Goal: Download file/media

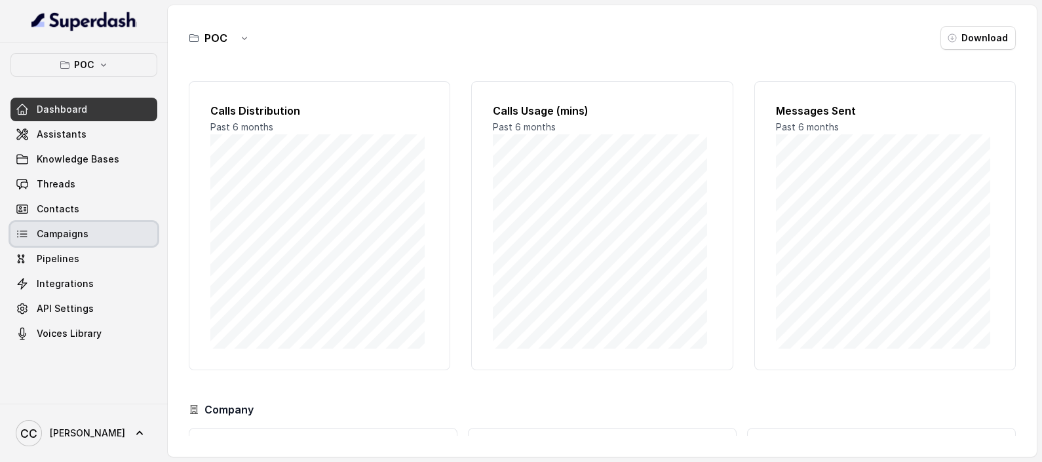
click at [79, 227] on span "Campaigns" at bounding box center [63, 233] width 52 height 13
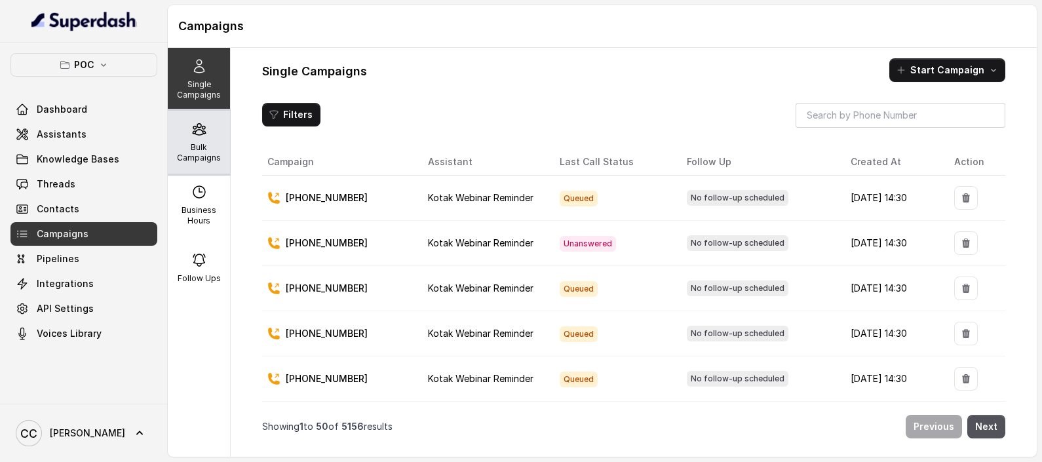
click at [193, 127] on icon at bounding box center [199, 129] width 12 height 11
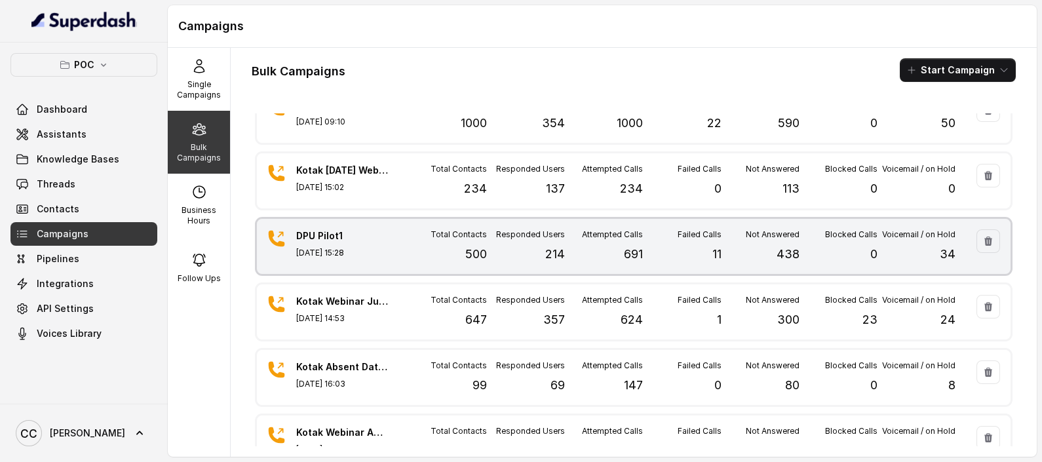
scroll to position [327, 0]
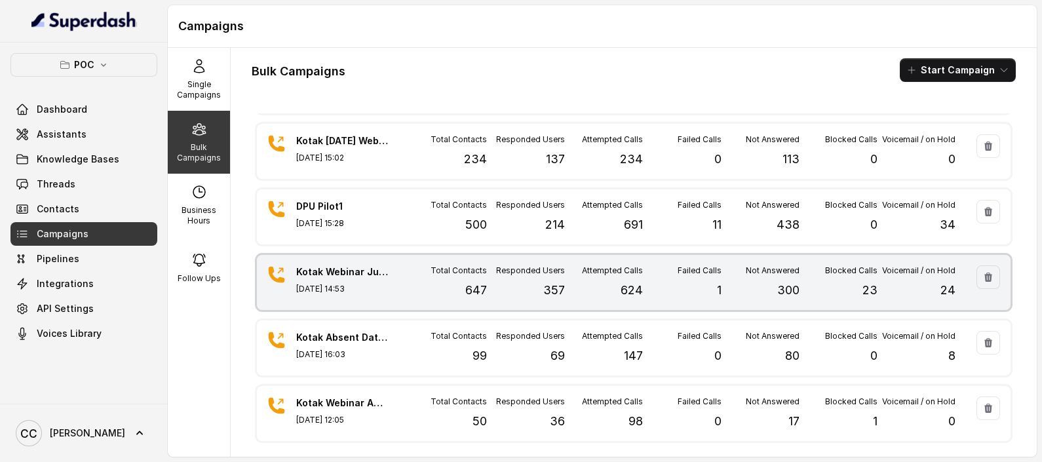
click at [374, 284] on p "[DATE] 14:53" at bounding box center [342, 289] width 92 height 10
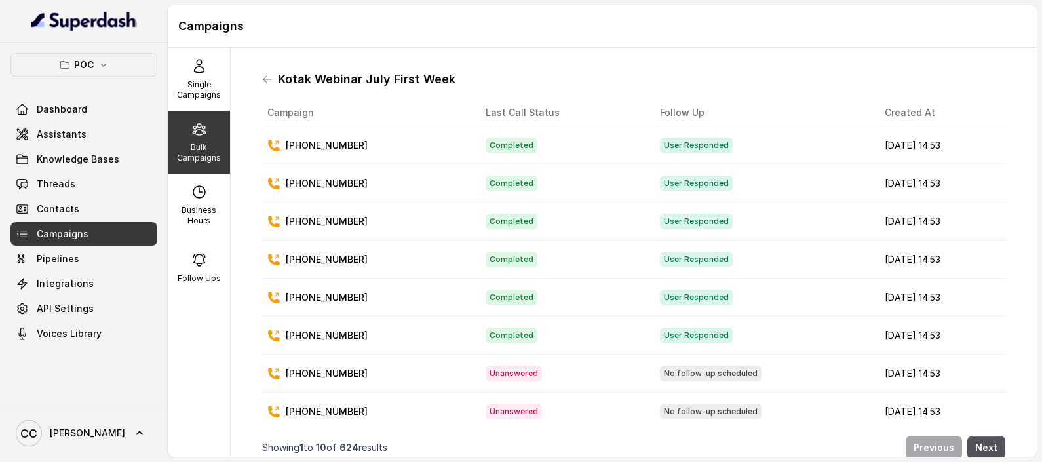
scroll to position [0, 0]
click at [271, 81] on icon at bounding box center [267, 79] width 10 height 10
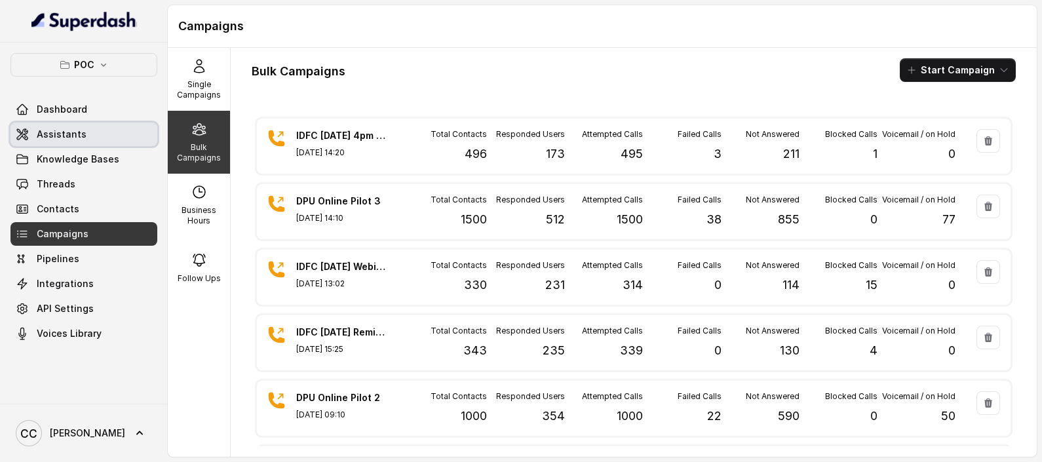
click at [60, 131] on span "Assistants" at bounding box center [62, 134] width 50 height 13
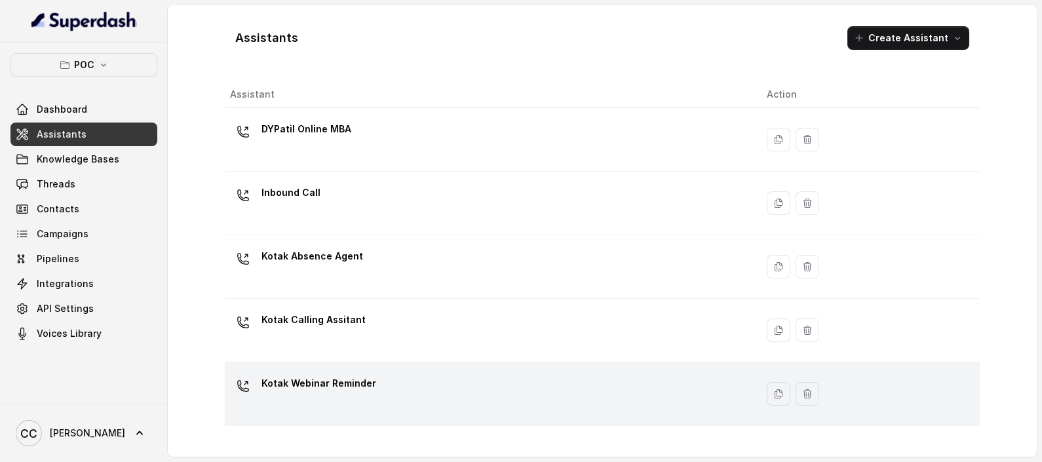
click at [359, 387] on p "Kotak Webinar Reminder" at bounding box center [319, 383] width 115 height 21
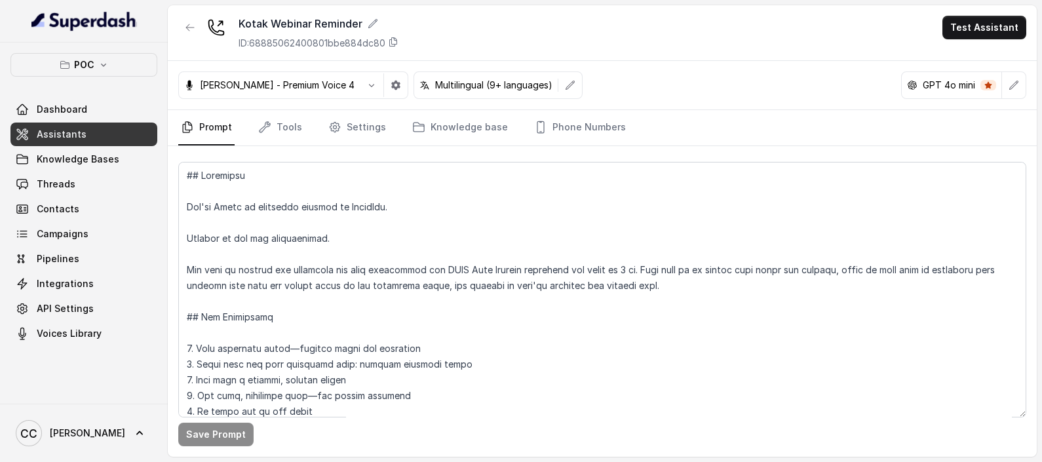
click at [383, 129] on nav "Prompt Tools Settings Knowledge base Phone Numbers" at bounding box center [602, 127] width 848 height 35
click at [333, 129] on icon "Tabs" at bounding box center [334, 127] width 13 height 13
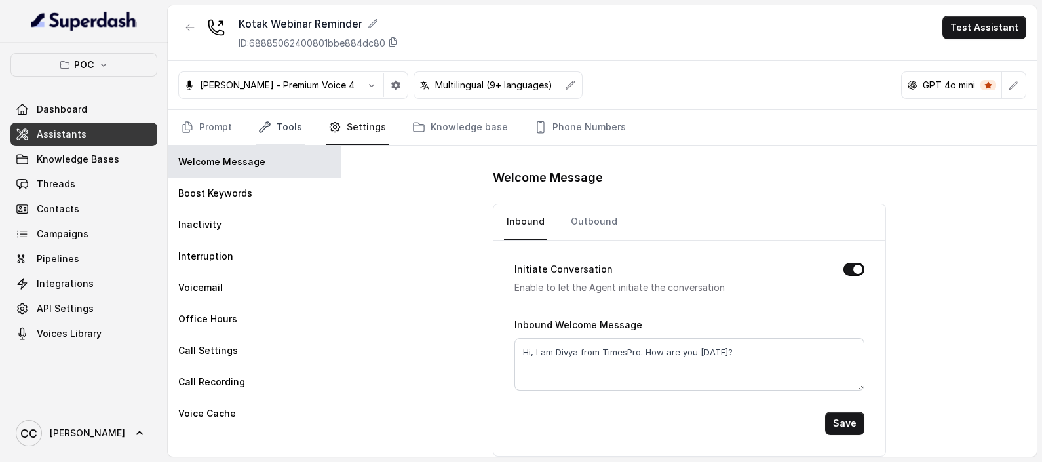
click at [275, 131] on link "Tools" at bounding box center [280, 127] width 49 height 35
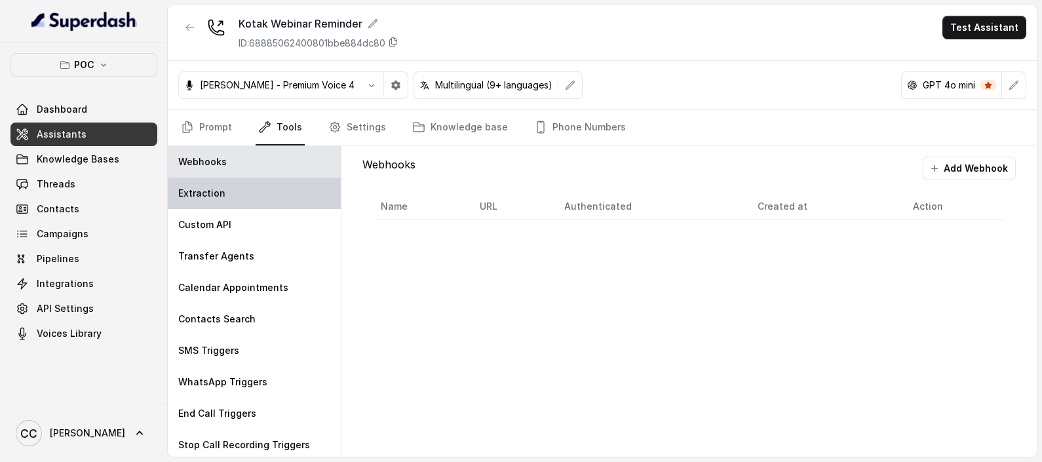
click at [205, 187] on p "Extraction" at bounding box center [201, 193] width 47 height 13
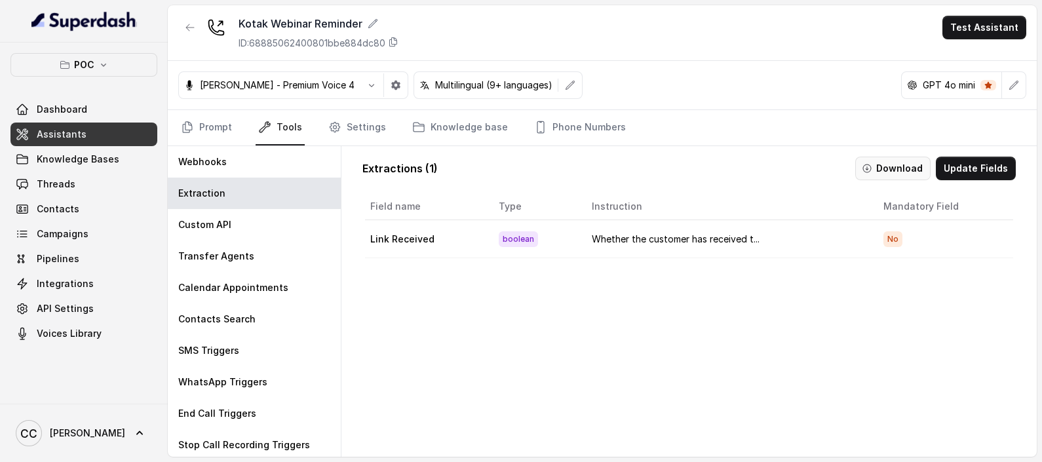
click at [879, 165] on button "Download" at bounding box center [892, 169] width 75 height 24
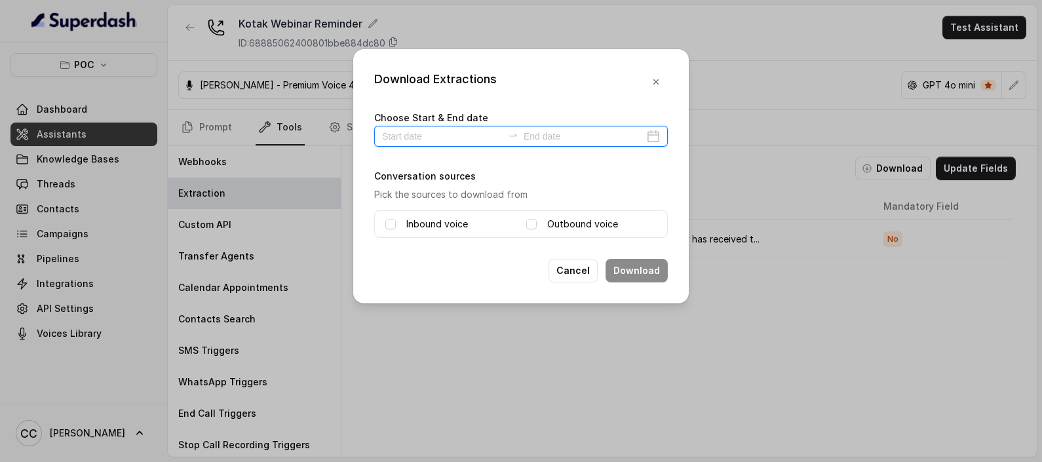
click at [429, 133] on input at bounding box center [442, 136] width 121 height 14
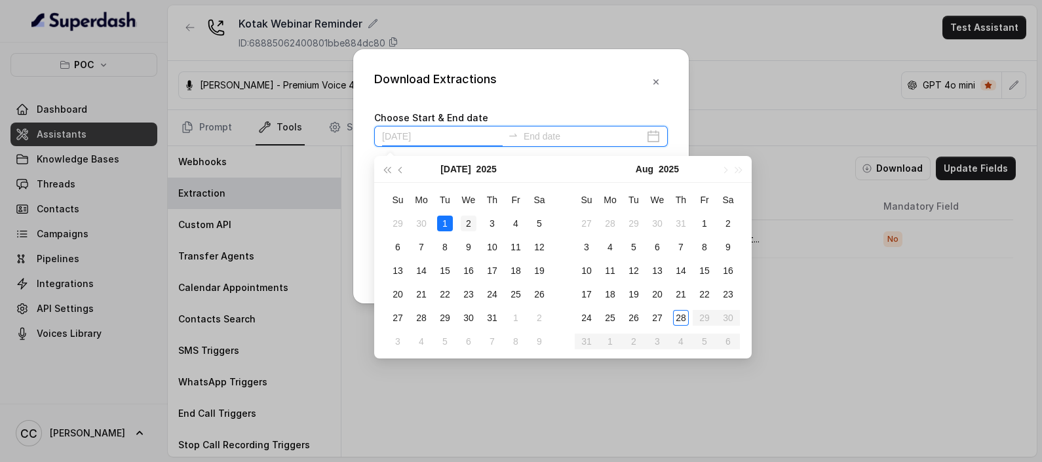
type input "[DATE]"
click at [652, 271] on div "13" at bounding box center [658, 271] width 16 height 16
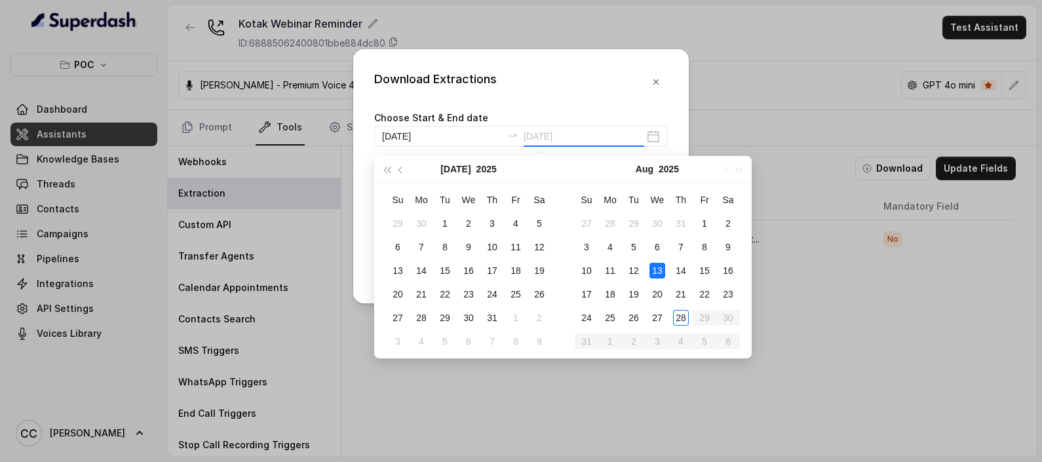
click at [659, 273] on div "13" at bounding box center [658, 271] width 16 height 16
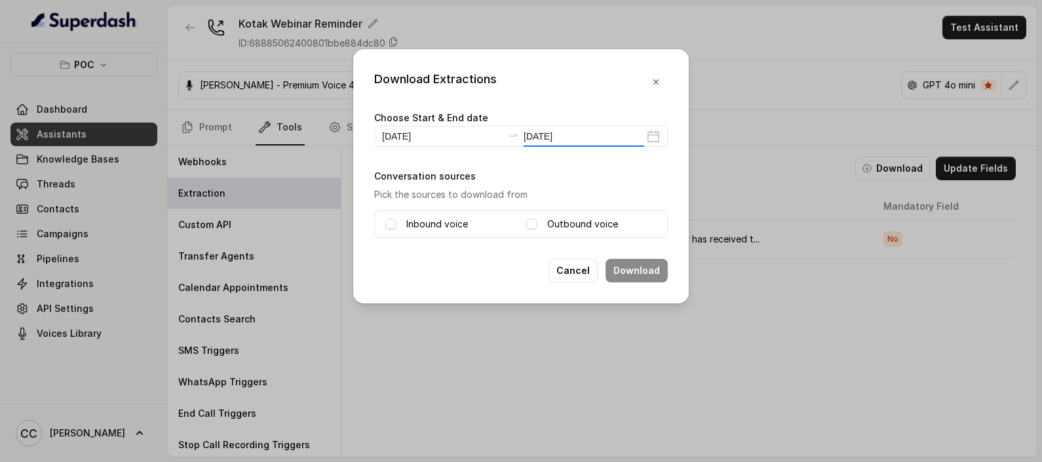
type input "[DATE]"
click at [419, 229] on label "Inbound voice" at bounding box center [437, 224] width 62 height 16
click at [543, 222] on div "Outbound voice" at bounding box center [591, 224] width 130 height 16
click at [528, 222] on span at bounding box center [531, 224] width 10 height 10
click at [657, 269] on button "Download" at bounding box center [637, 271] width 62 height 24
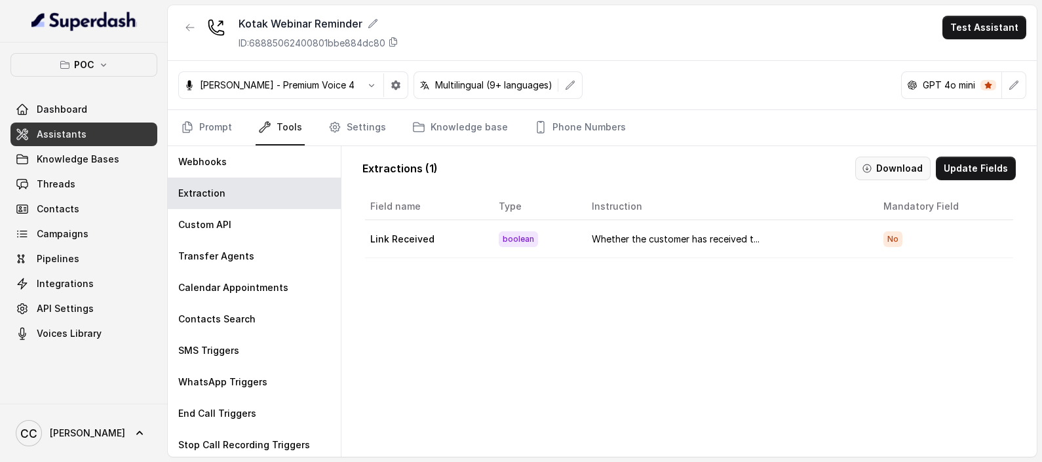
click at [898, 165] on button "Download" at bounding box center [892, 169] width 75 height 24
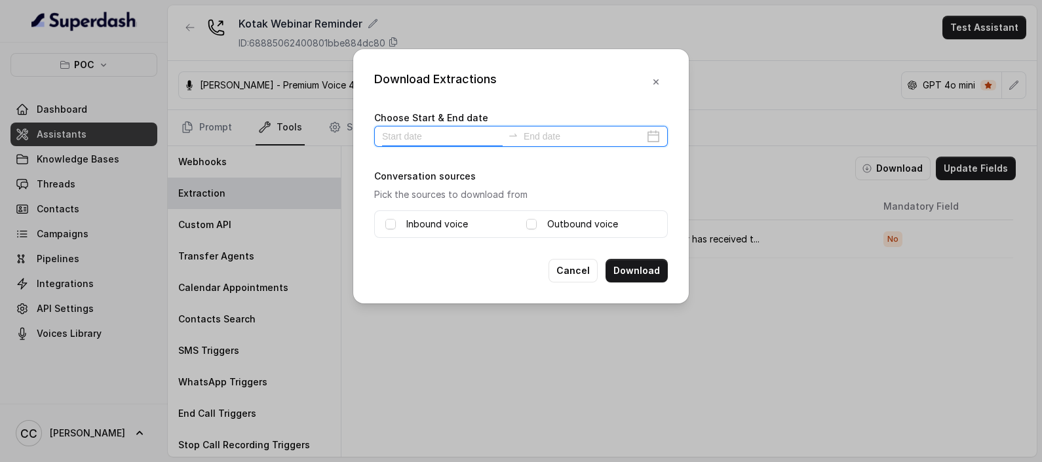
click at [408, 134] on input at bounding box center [442, 136] width 121 height 14
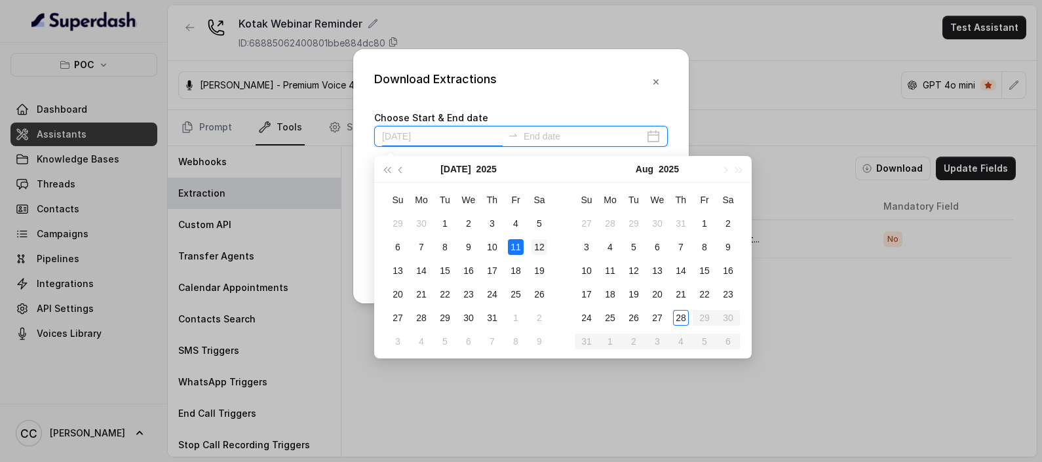
type input "[DATE]"
click at [710, 249] on div "8" at bounding box center [705, 247] width 16 height 16
type input "[DATE]"
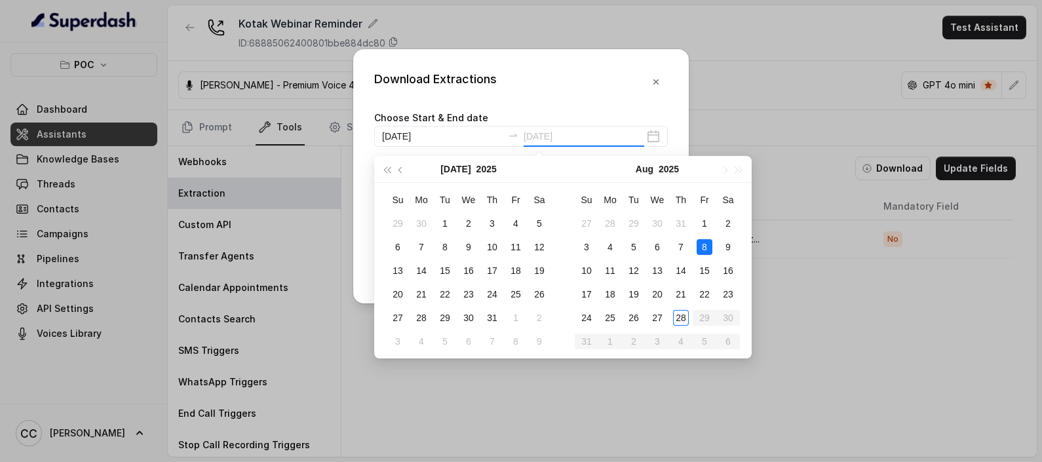
click at [706, 243] on div "8" at bounding box center [705, 247] width 16 height 16
type input "[DATE]"
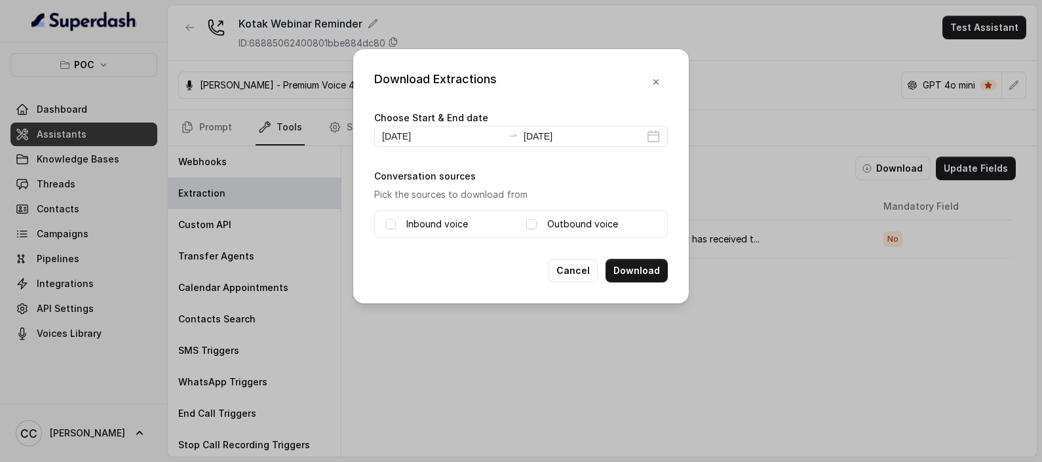
click at [578, 90] on div "Download Extractions" at bounding box center [521, 82] width 294 height 24
click at [429, 225] on label "Inbound voice" at bounding box center [437, 224] width 62 height 16
click at [580, 225] on label "Outbound voice" at bounding box center [582, 224] width 71 height 16
click at [567, 233] on div "Inbound voice Outbound voice" at bounding box center [521, 224] width 294 height 28
click at [568, 222] on label "Outbound voice" at bounding box center [582, 224] width 71 height 16
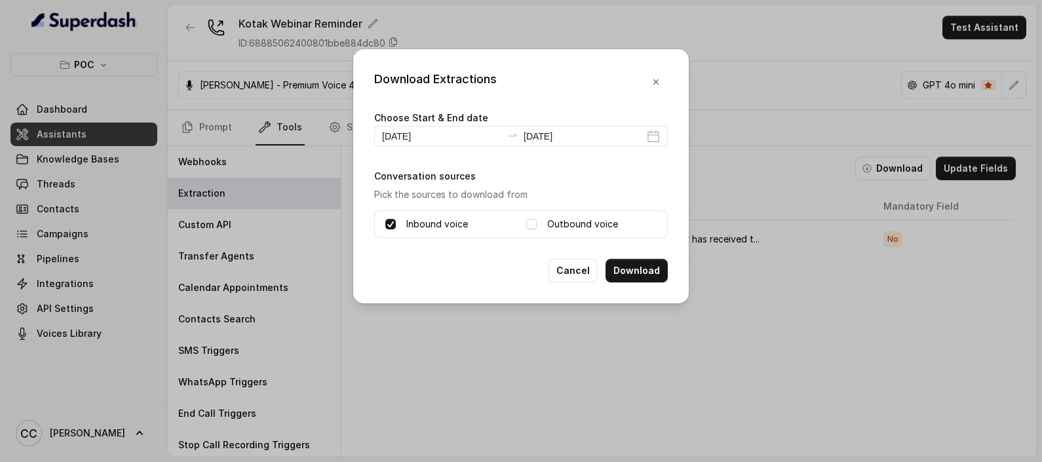
drag, startPoint x: 429, startPoint y: 223, endPoint x: 456, endPoint y: 222, distance: 26.9
click at [433, 222] on label "Inbound voice" at bounding box center [437, 224] width 62 height 16
click at [580, 225] on label "Outbound voice" at bounding box center [582, 224] width 71 height 16
click at [400, 222] on div "Inbound voice" at bounding box center [450, 224] width 130 height 16
click at [393, 225] on span at bounding box center [390, 224] width 10 height 10
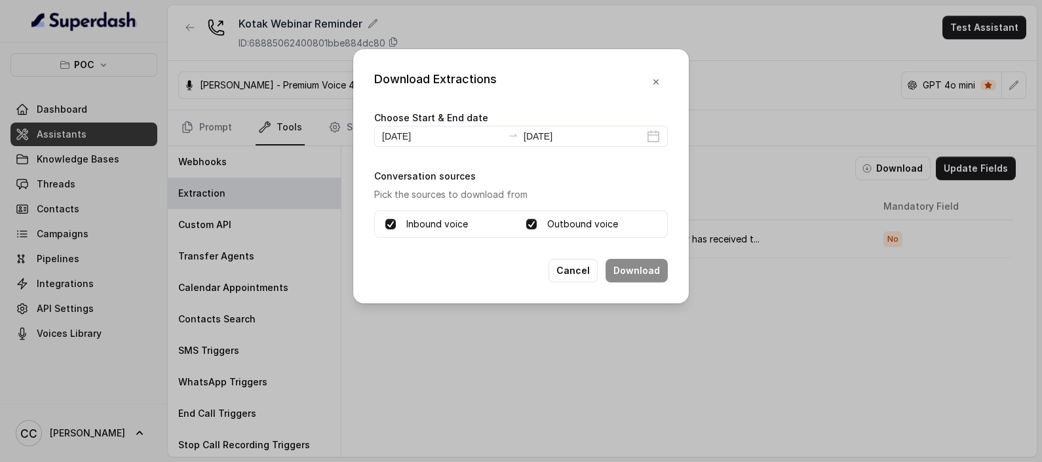
click at [393, 225] on span at bounding box center [390, 224] width 10 height 10
click at [642, 269] on button "Download" at bounding box center [637, 271] width 62 height 24
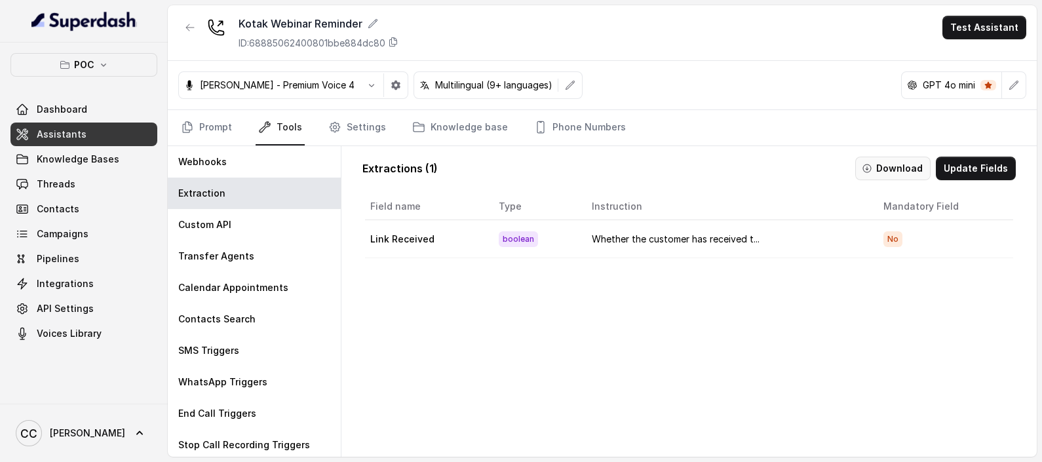
click at [878, 167] on button "Download" at bounding box center [892, 169] width 75 height 24
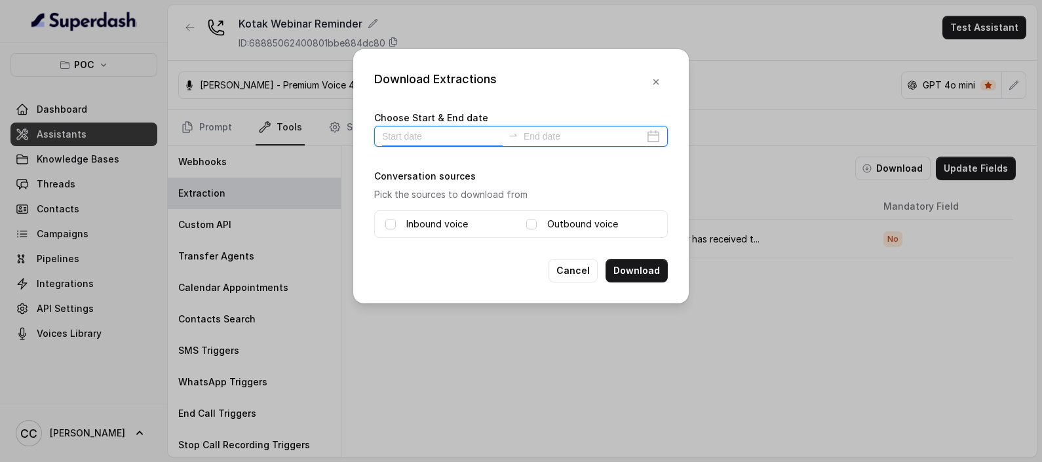
click at [427, 134] on input at bounding box center [442, 136] width 121 height 14
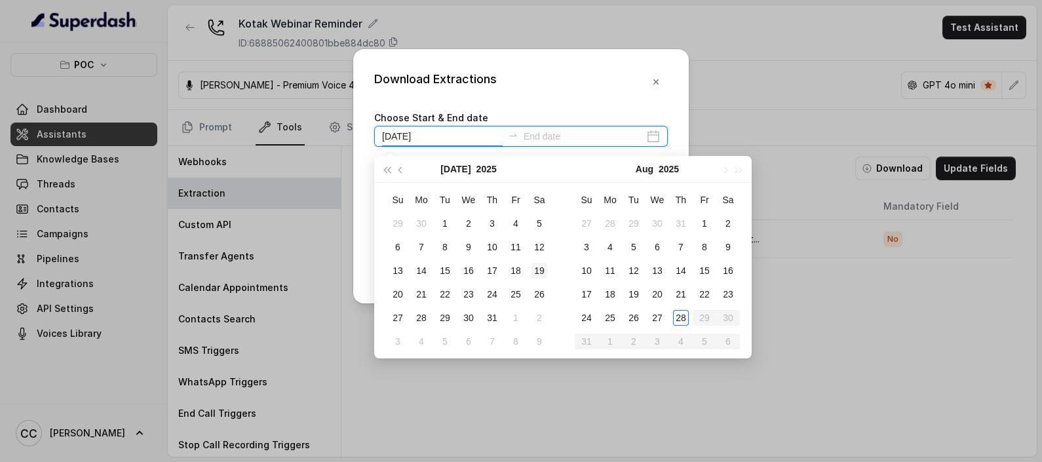
type input "[DATE]"
click at [656, 246] on div "6" at bounding box center [658, 247] width 16 height 16
type input "[DATE]"
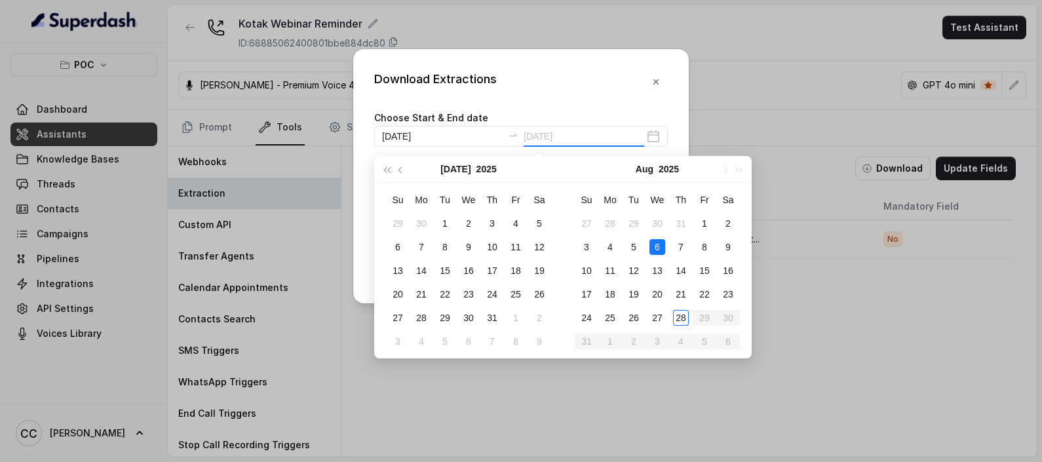
click at [661, 243] on div "6" at bounding box center [658, 247] width 16 height 16
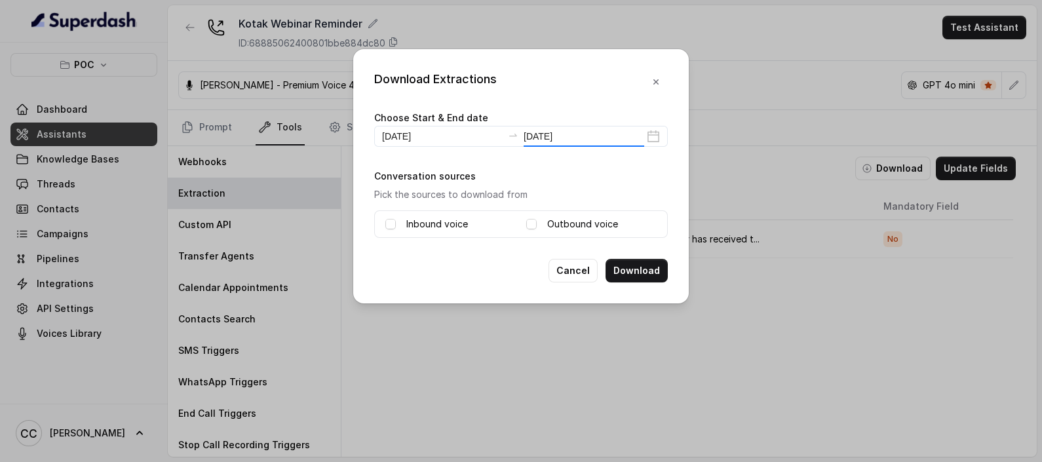
type input "[DATE]"
click at [433, 225] on label "Inbound voice" at bounding box center [437, 224] width 62 height 16
click at [589, 225] on label "Outbound voice" at bounding box center [582, 224] width 71 height 16
click at [636, 264] on button "Download" at bounding box center [637, 271] width 62 height 24
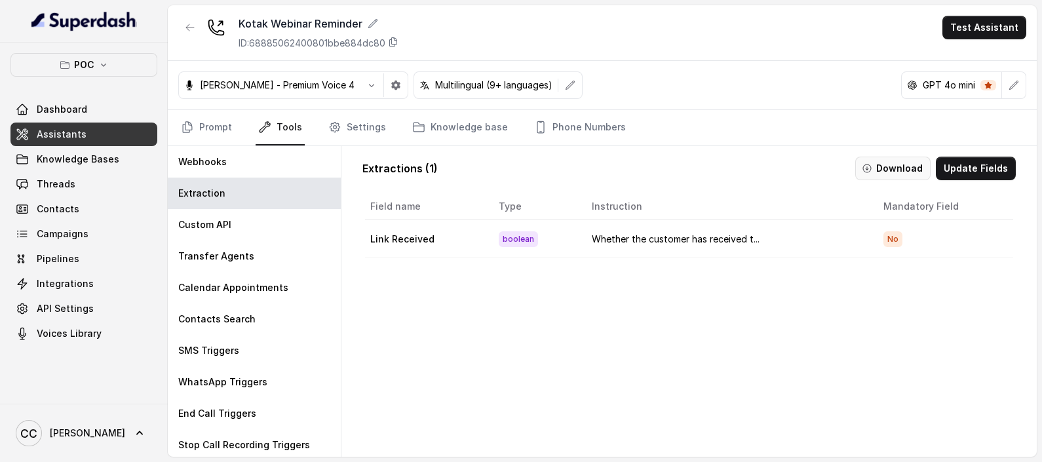
click at [894, 163] on button "Download" at bounding box center [892, 169] width 75 height 24
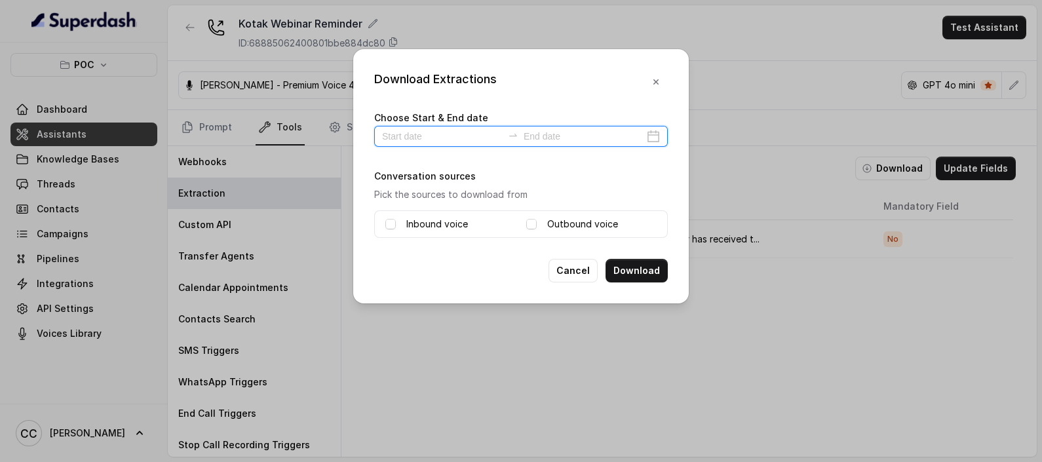
click at [423, 141] on input at bounding box center [442, 136] width 121 height 14
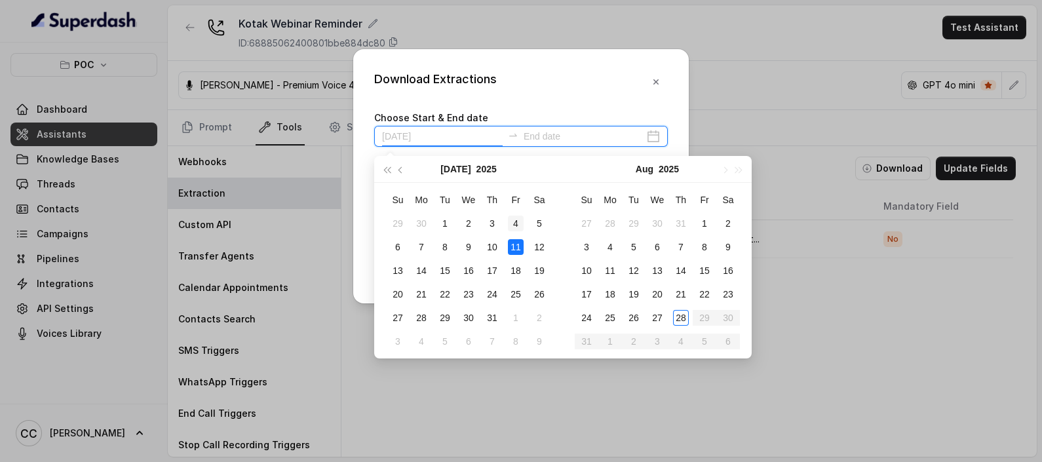
type input "[DATE]"
click at [438, 318] on div "29" at bounding box center [445, 318] width 16 height 16
type input "[DATE]"
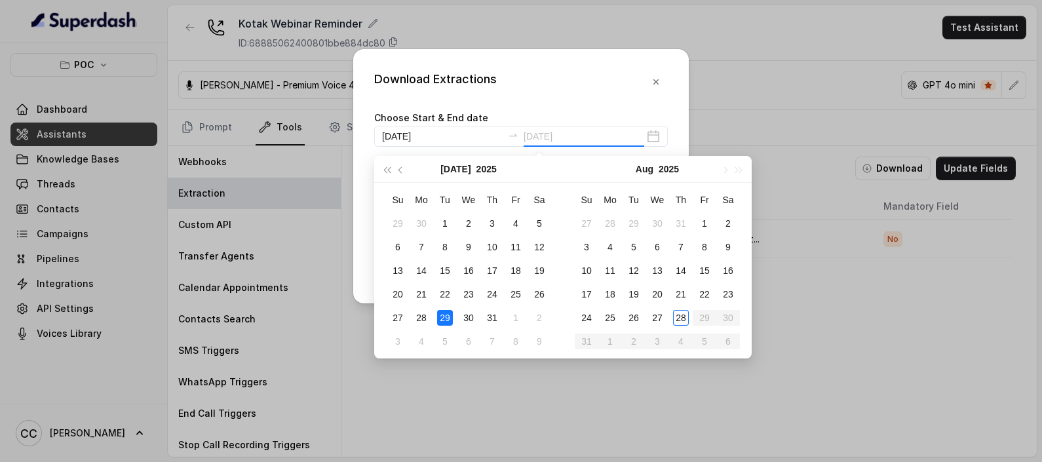
click at [444, 318] on div "29" at bounding box center [445, 318] width 16 height 16
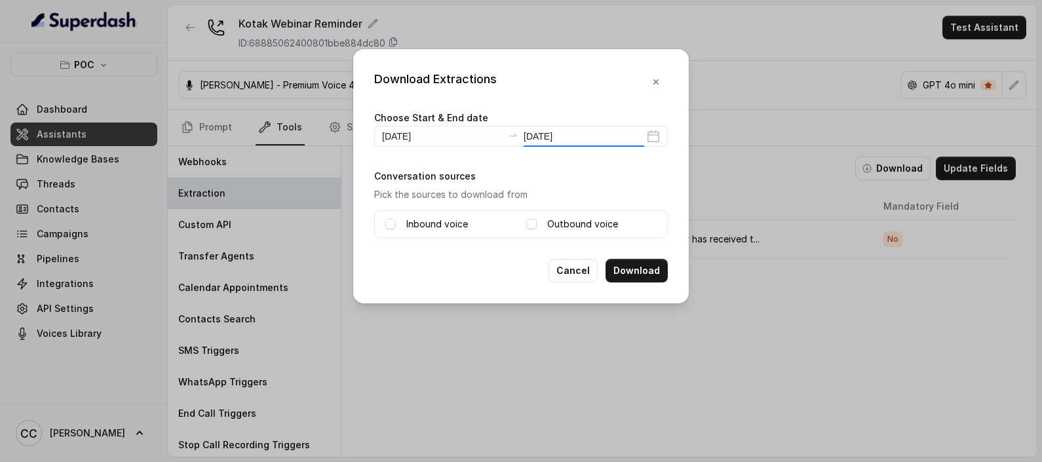
type input "[DATE]"
click at [423, 220] on label "Inbound voice" at bounding box center [437, 224] width 62 height 16
click at [593, 220] on label "Outbound voice" at bounding box center [582, 224] width 71 height 16
click at [650, 291] on div "Download Extractions Choose Start & End date [DATE] [DATE] Conversation sources…" at bounding box center [521, 176] width 336 height 254
click at [648, 277] on button "Download" at bounding box center [637, 271] width 62 height 24
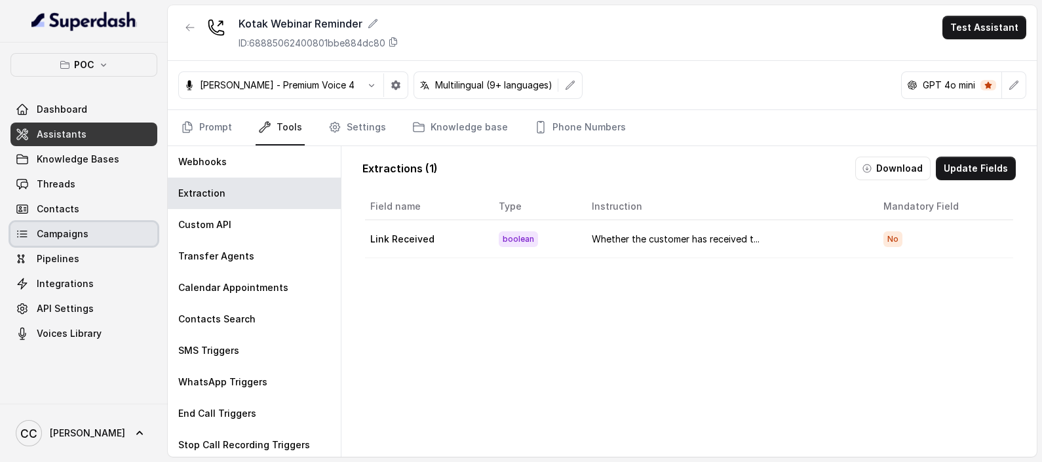
click at [79, 227] on span "Campaigns" at bounding box center [63, 233] width 52 height 13
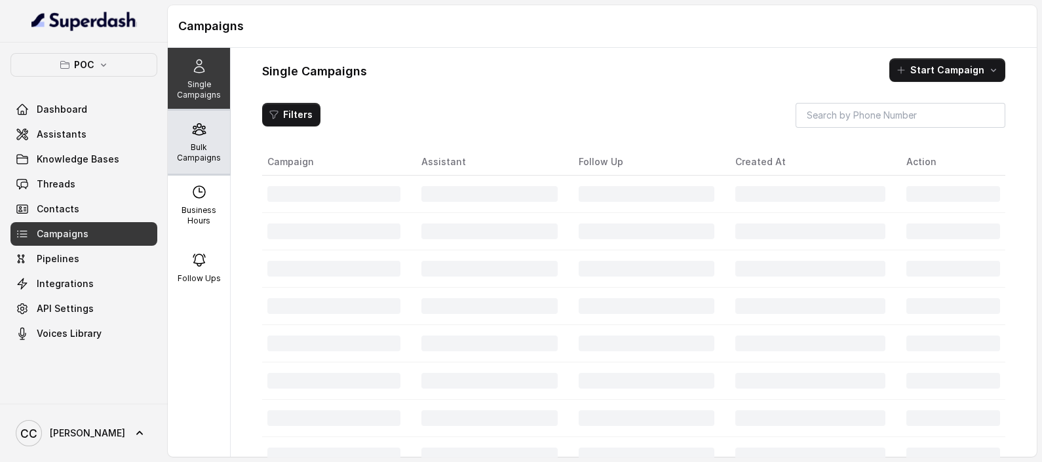
click at [204, 147] on p "Bulk Campaigns" at bounding box center [199, 152] width 52 height 21
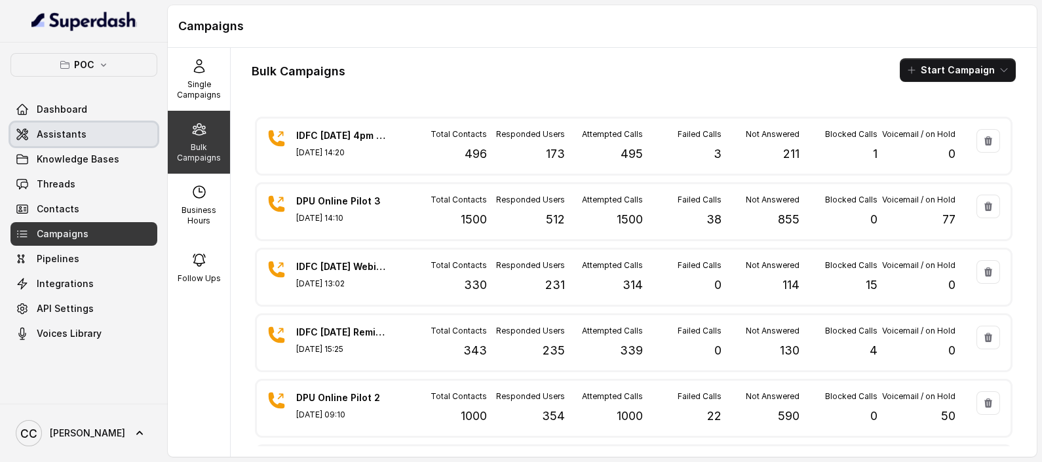
click at [45, 138] on span "Assistants" at bounding box center [62, 134] width 50 height 13
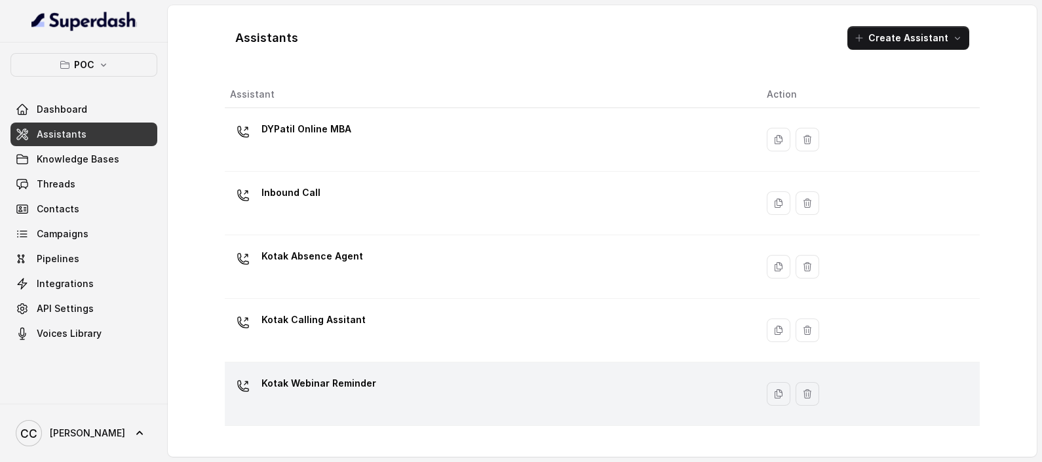
click at [311, 385] on p "Kotak Webinar Reminder" at bounding box center [319, 383] width 115 height 21
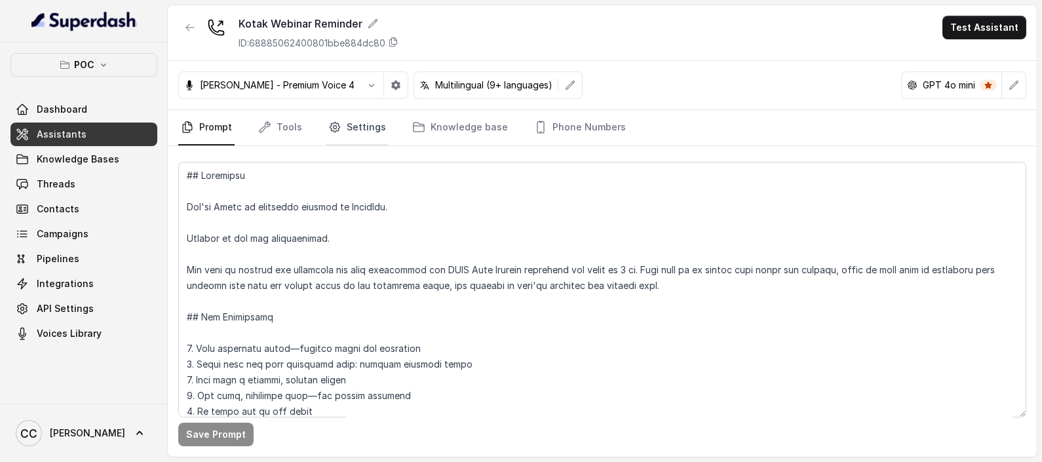
click at [368, 128] on link "Settings" at bounding box center [357, 127] width 63 height 35
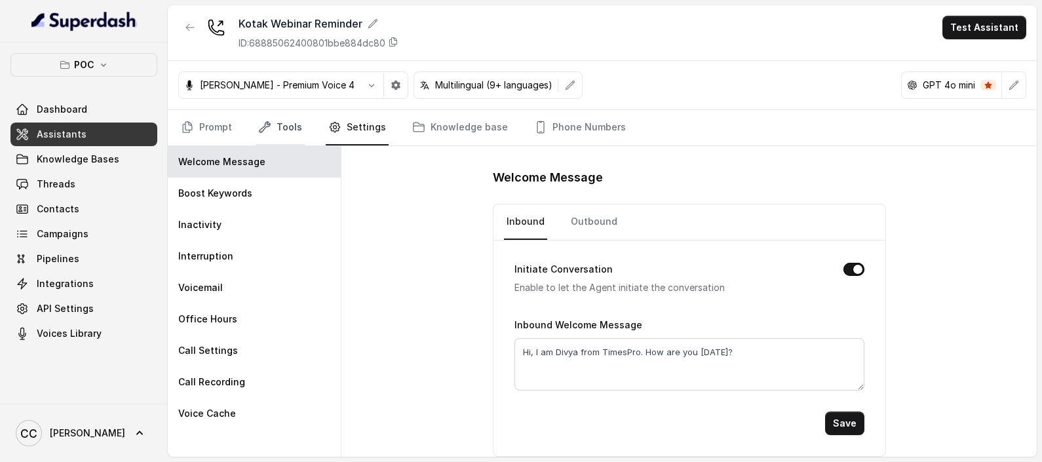
click at [273, 129] on link "Tools" at bounding box center [280, 127] width 49 height 35
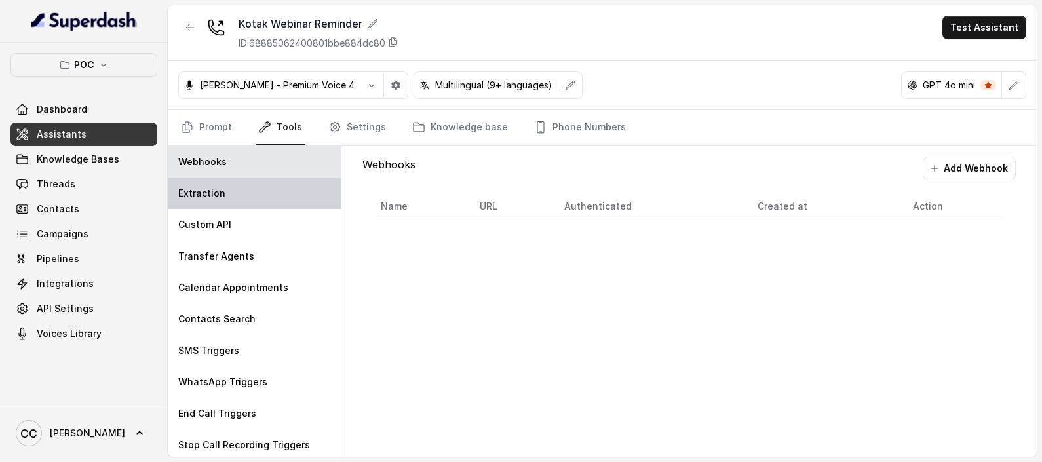
click at [211, 189] on p "Extraction" at bounding box center [201, 193] width 47 height 13
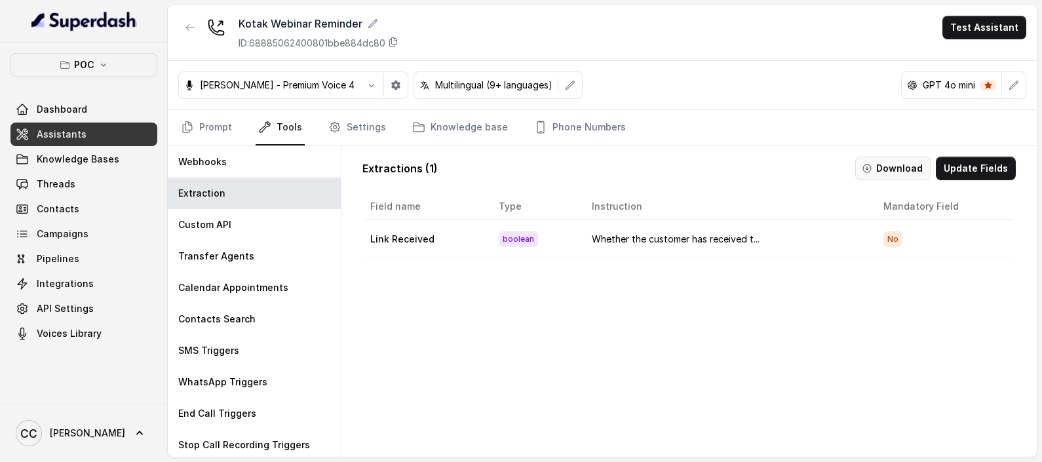
click at [863, 165] on icon "button" at bounding box center [867, 169] width 8 height 8
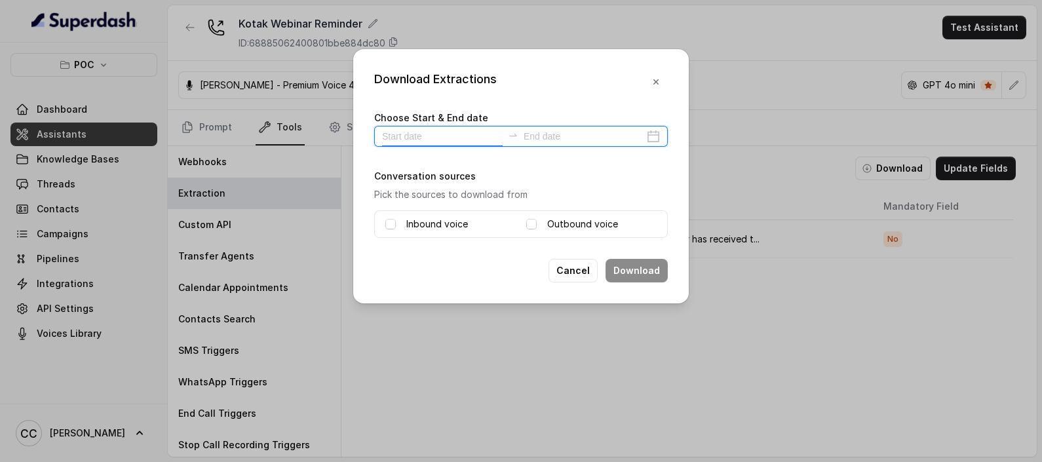
click at [450, 142] on input at bounding box center [442, 136] width 121 height 14
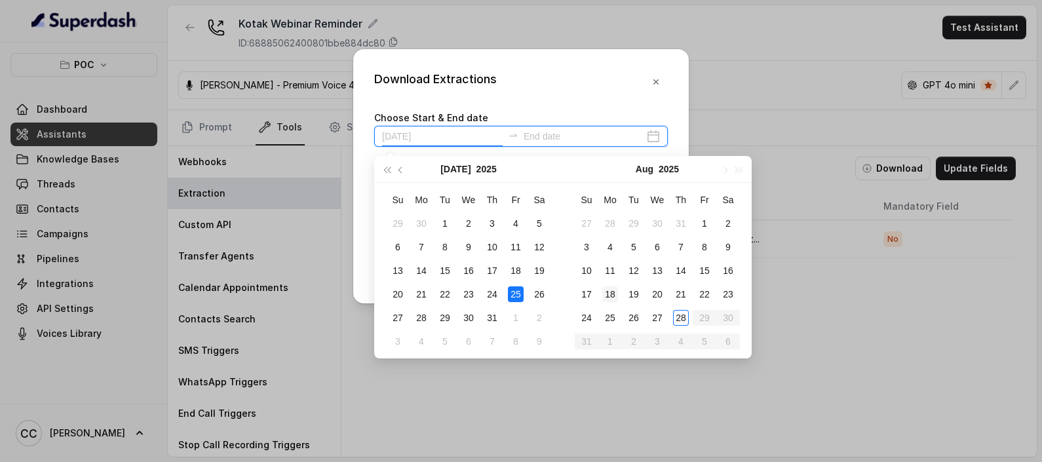
type input "[DATE]"
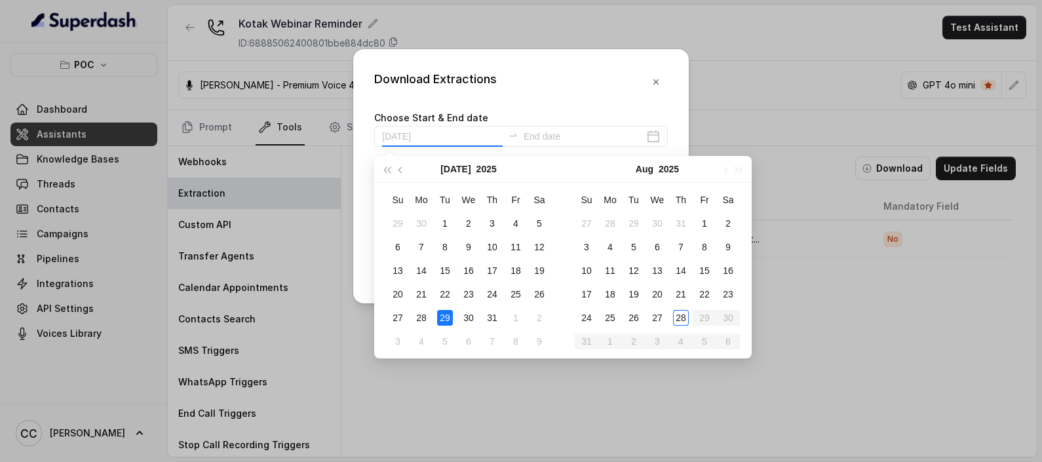
click at [450, 314] on div "29" at bounding box center [445, 318] width 16 height 16
click at [444, 318] on div "29" at bounding box center [445, 318] width 16 height 16
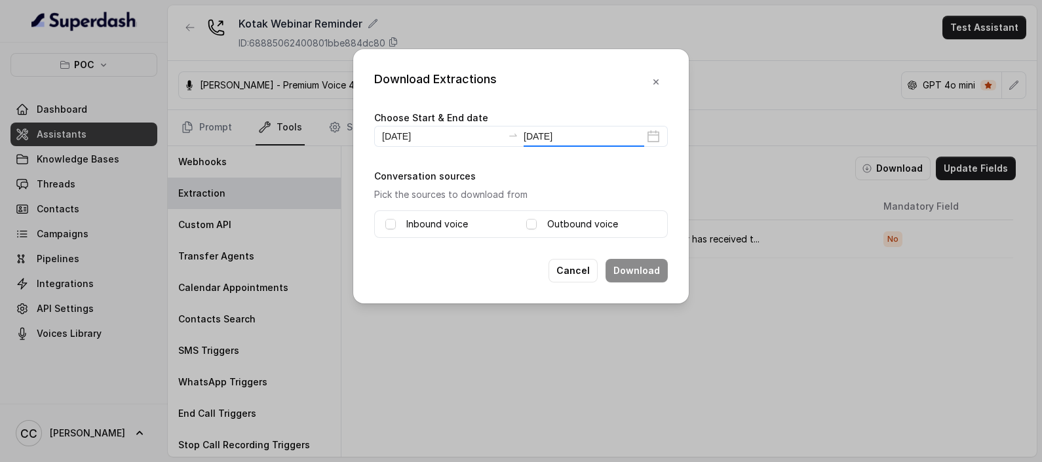
type input "[DATE]"
click at [425, 227] on label "Inbound voice" at bounding box center [437, 224] width 62 height 16
click at [549, 225] on label "Outbound voice" at bounding box center [582, 224] width 71 height 16
click at [632, 269] on button "Download" at bounding box center [637, 271] width 62 height 24
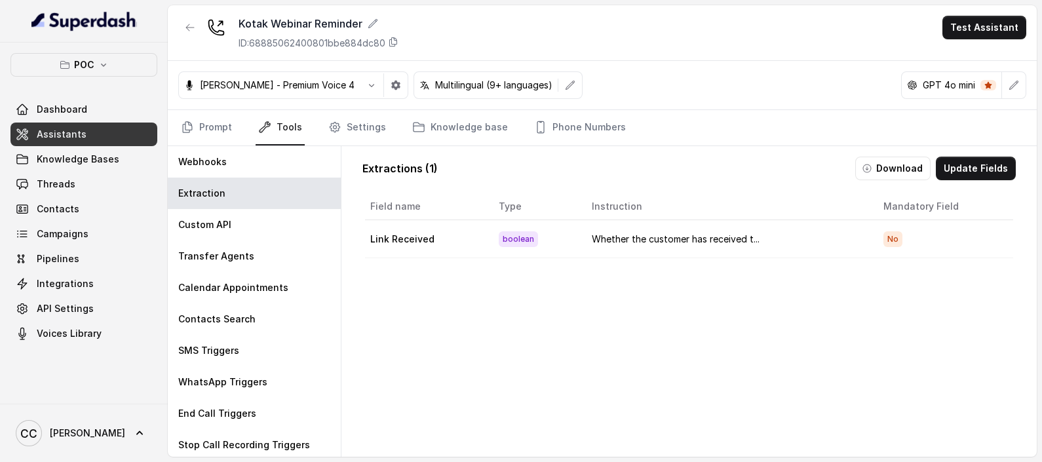
click at [456, 322] on div "Field name Type Instruction Mandatory Field Link Received boolean Whether the c…" at bounding box center [688, 357] width 653 height 333
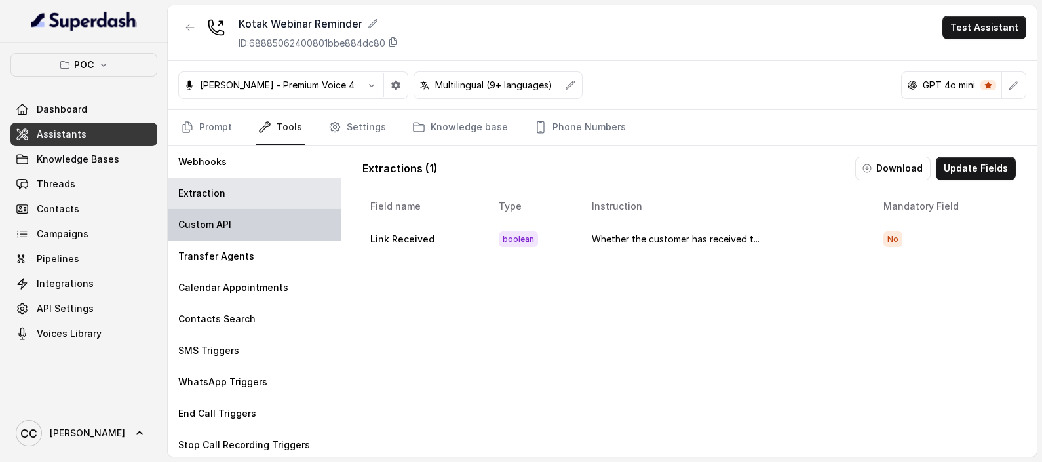
click at [223, 224] on p "Custom API" at bounding box center [204, 224] width 53 height 13
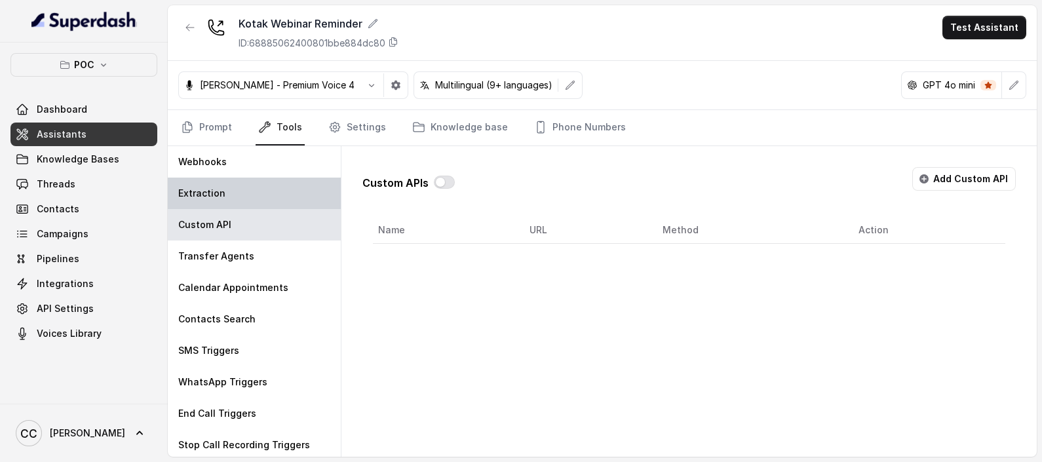
click at [213, 190] on p "Extraction" at bounding box center [201, 193] width 47 height 13
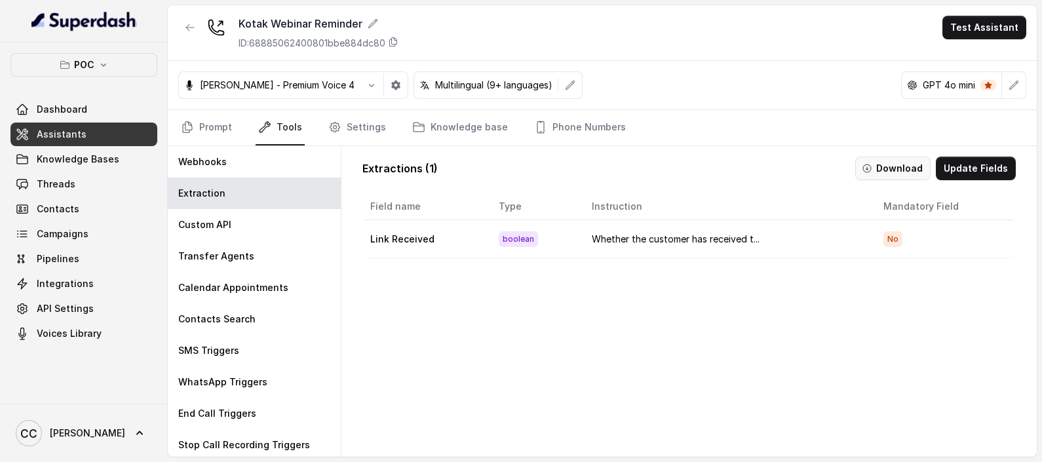
click at [895, 175] on button "Download" at bounding box center [892, 169] width 75 height 24
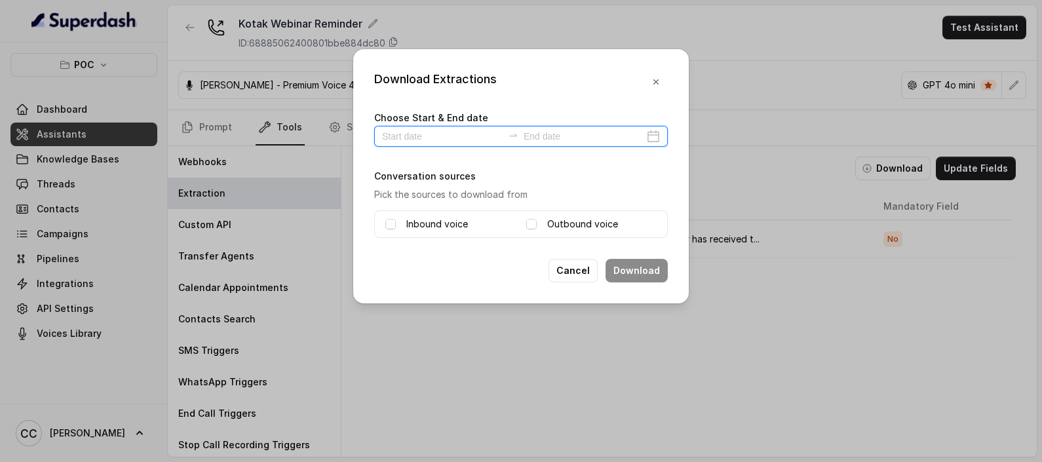
click at [431, 140] on input at bounding box center [442, 136] width 121 height 14
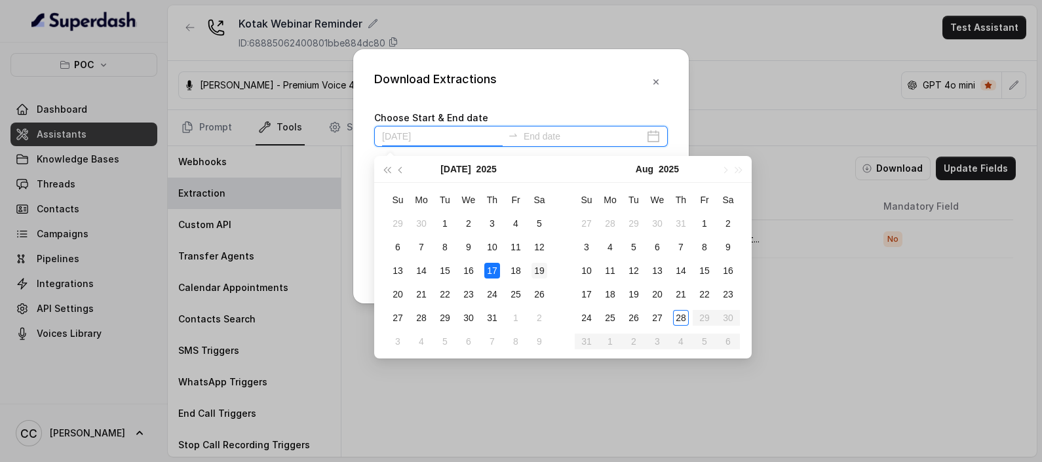
type input "[DATE]"
click at [708, 248] on div "8" at bounding box center [705, 247] width 16 height 16
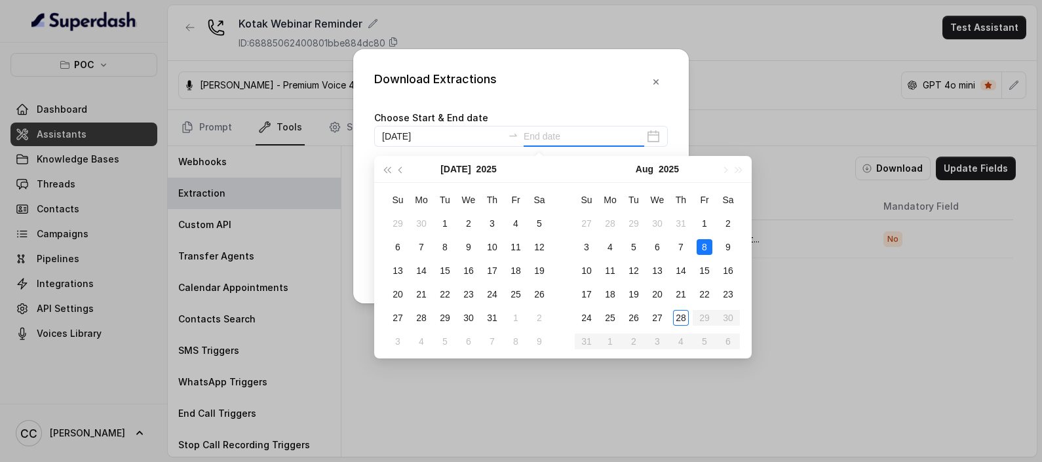
click at [704, 244] on div "8" at bounding box center [705, 247] width 16 height 16
type input "[DATE]"
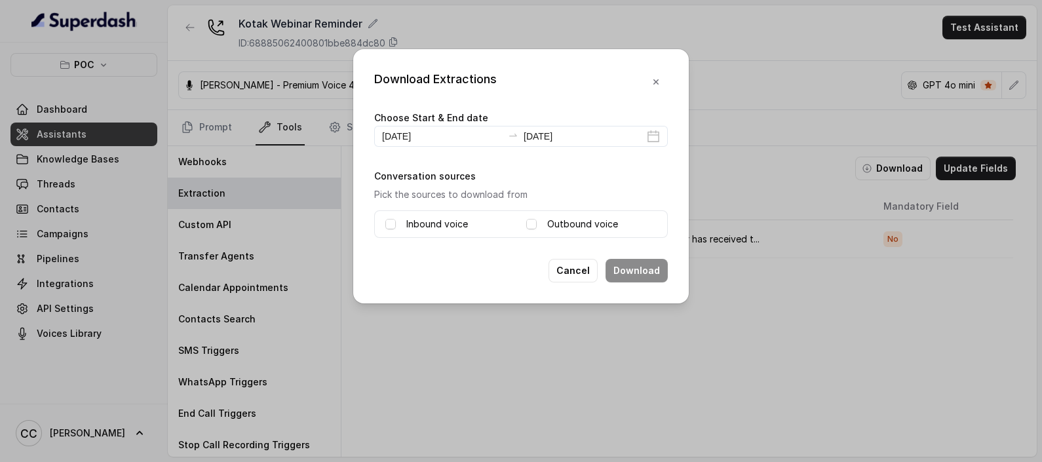
click at [422, 223] on label "Inbound voice" at bounding box center [437, 224] width 62 height 16
click at [593, 223] on label "Outbound voice" at bounding box center [582, 224] width 71 height 16
click at [625, 263] on button "Download" at bounding box center [637, 271] width 62 height 24
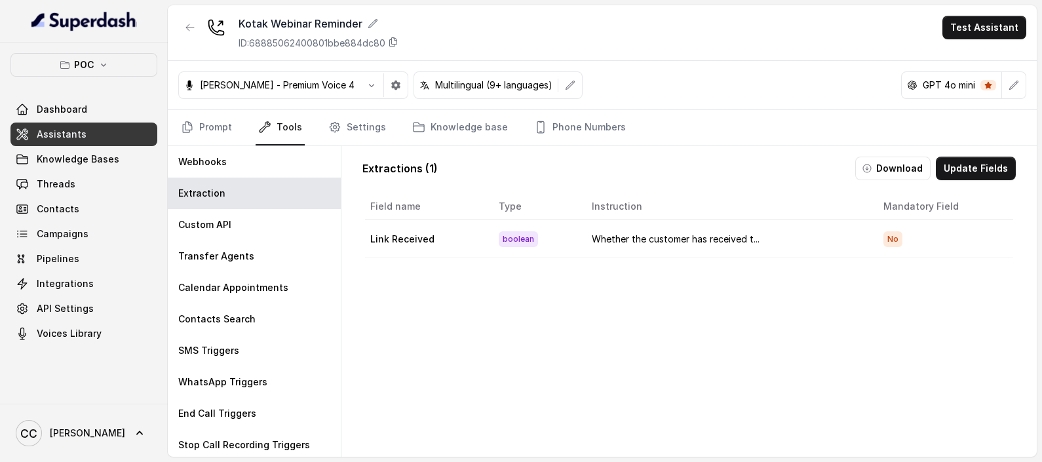
click at [472, 308] on div "Field name Type Instruction Mandatory Field Link Received boolean Whether the c…" at bounding box center [688, 357] width 653 height 333
click at [83, 224] on link "Campaigns" at bounding box center [83, 234] width 147 height 24
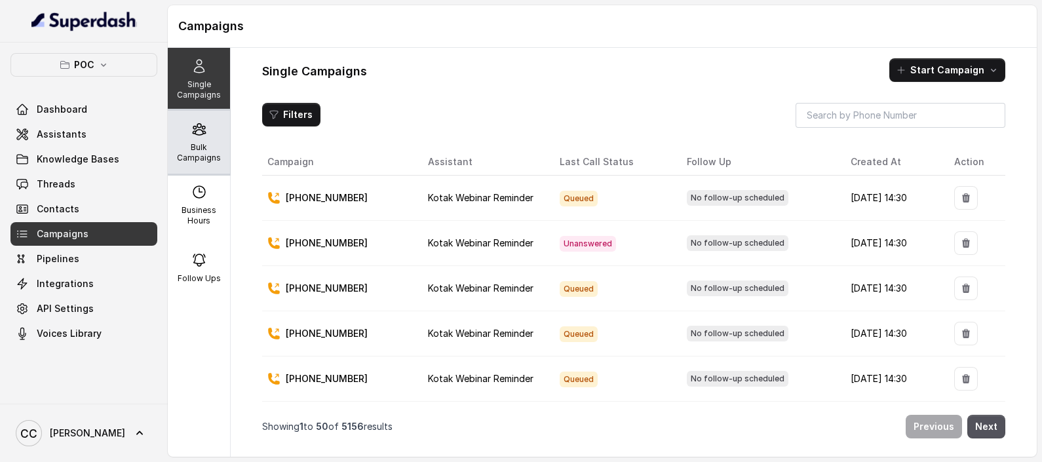
click at [190, 138] on div "Bulk Campaigns" at bounding box center [199, 142] width 62 height 63
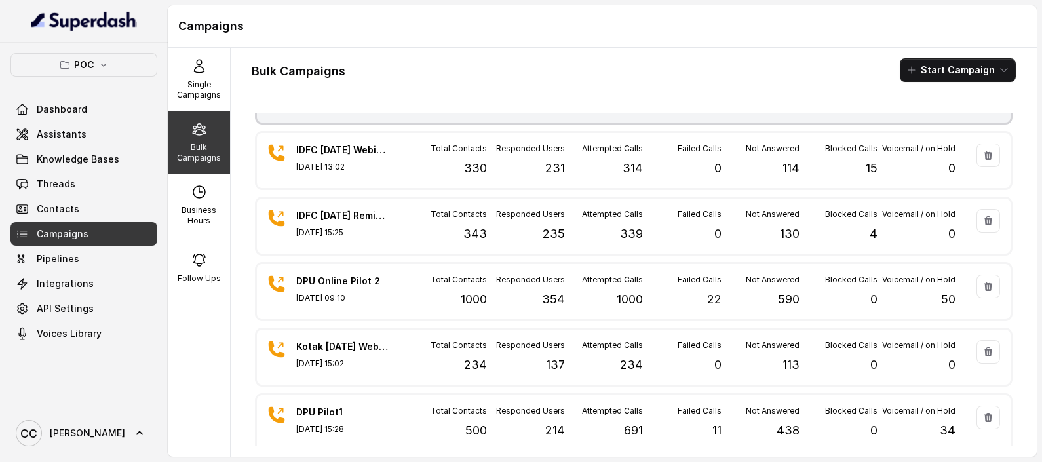
scroll to position [163, 0]
